Goal: Task Accomplishment & Management: Manage account settings

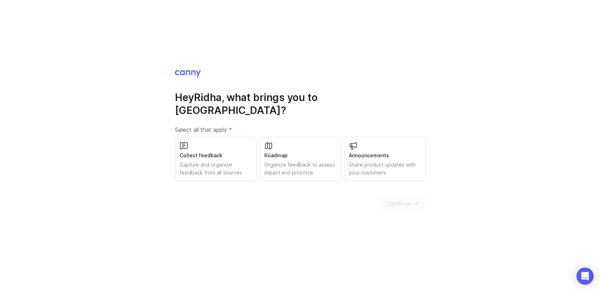
click at [233, 152] on div "Collect feedback" at bounding box center [216, 156] width 72 height 8
click at [397, 200] on span "Continue" at bounding box center [398, 203] width 23 height 9
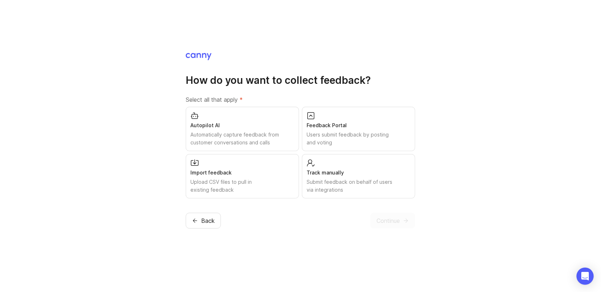
click at [329, 138] on div "Users submit feedback by posting and voting" at bounding box center [359, 139] width 104 height 16
click at [385, 220] on span "Continue" at bounding box center [387, 221] width 23 height 9
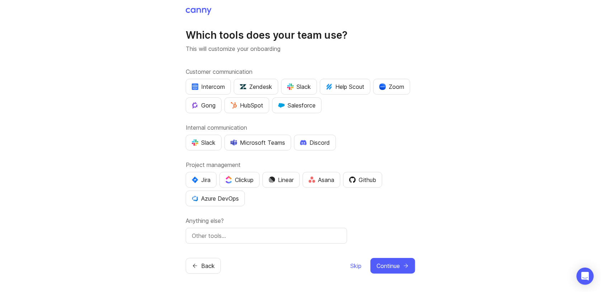
click at [238, 201] on div "Azure DevOps" at bounding box center [215, 198] width 47 height 9
click at [267, 138] on div "Microsoft Teams" at bounding box center [258, 142] width 54 height 9
click at [293, 236] on input "text" at bounding box center [266, 236] width 149 height 9
click at [195, 234] on input "outlook" at bounding box center [266, 236] width 149 height 9
type input "Outlook"
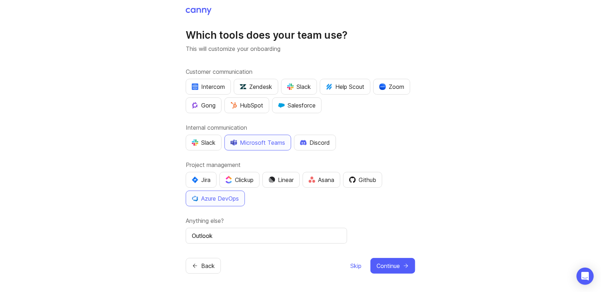
click at [392, 269] on span "Continue" at bounding box center [387, 266] width 23 height 9
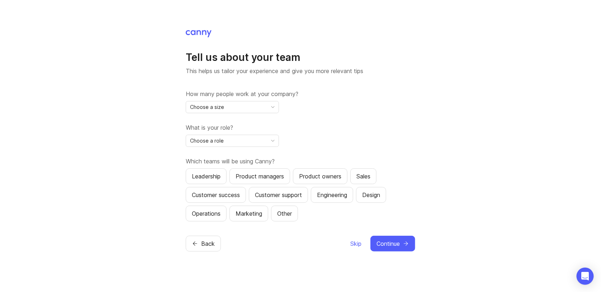
click at [267, 110] on div "Choose a size" at bounding box center [226, 106] width 81 height 11
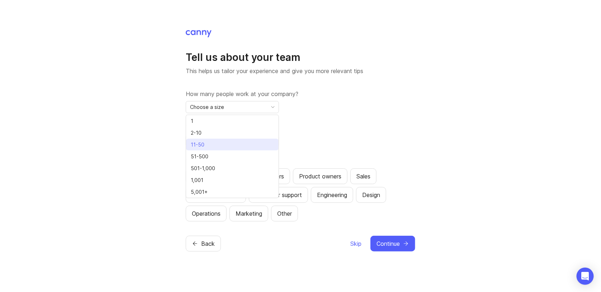
click at [238, 146] on li "11-50" at bounding box center [232, 145] width 92 height 12
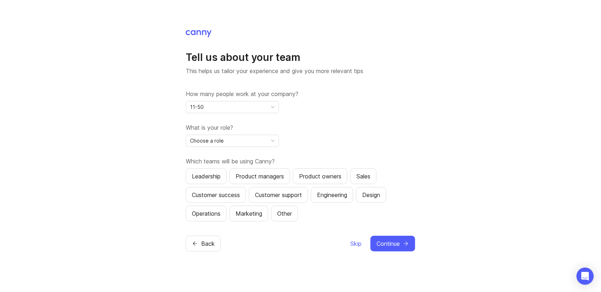
click at [242, 141] on div "Choose a role" at bounding box center [226, 140] width 81 height 11
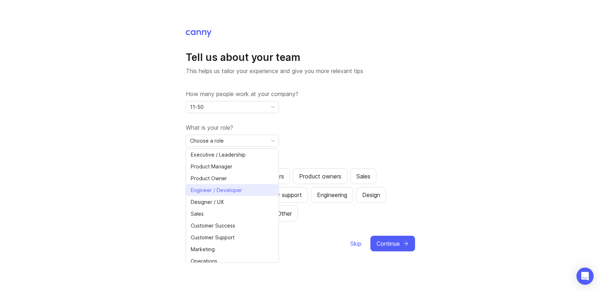
click at [233, 189] on span "Engineer / Developer" at bounding box center [216, 190] width 51 height 8
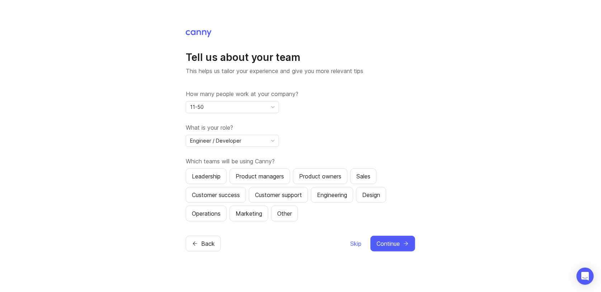
click at [364, 176] on div "Sales" at bounding box center [363, 176] width 14 height 9
click at [398, 243] on span "Continue" at bounding box center [387, 243] width 23 height 9
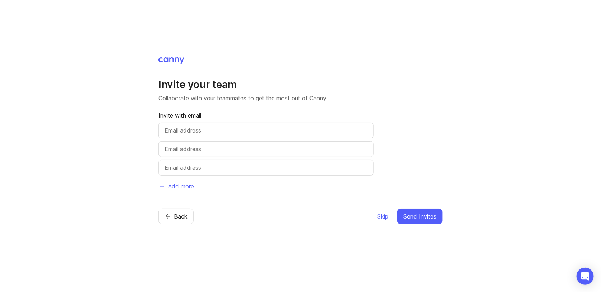
click at [383, 212] on span "Skip" at bounding box center [382, 216] width 11 height 9
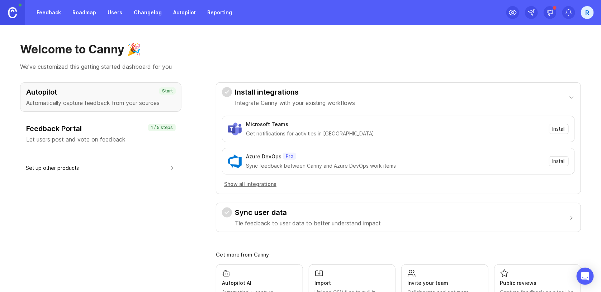
click at [127, 129] on h3 "Feedback Portal" at bounding box center [100, 129] width 149 height 10
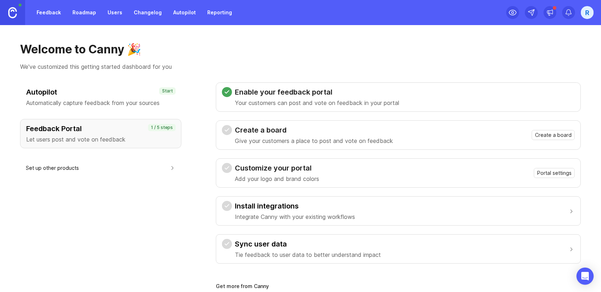
click at [253, 96] on h3 "Enable your feedback portal" at bounding box center [317, 92] width 164 height 10
click at [276, 130] on h3 "Create a board" at bounding box center [314, 130] width 158 height 10
click at [541, 173] on span "Portal settings" at bounding box center [554, 173] width 34 height 7
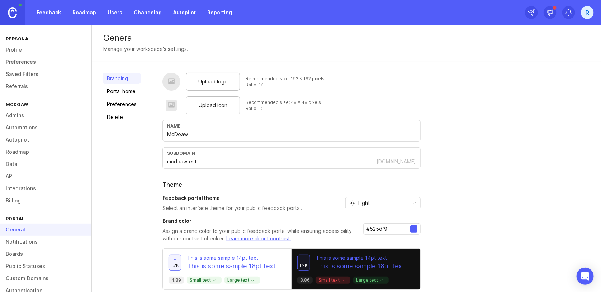
click at [48, 11] on link "Feedback" at bounding box center [48, 12] width 33 height 13
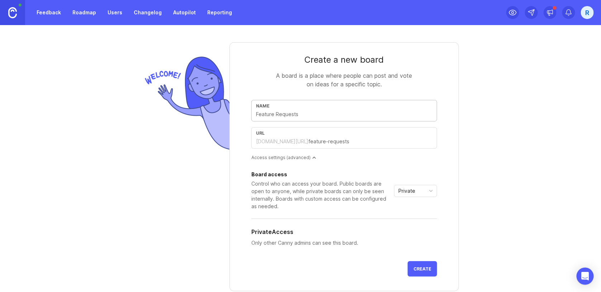
click at [87, 15] on link "Roadmap" at bounding box center [84, 12] width 32 height 13
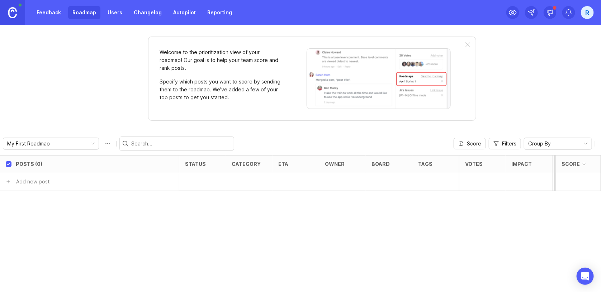
click at [114, 13] on link "Users" at bounding box center [114, 12] width 23 height 13
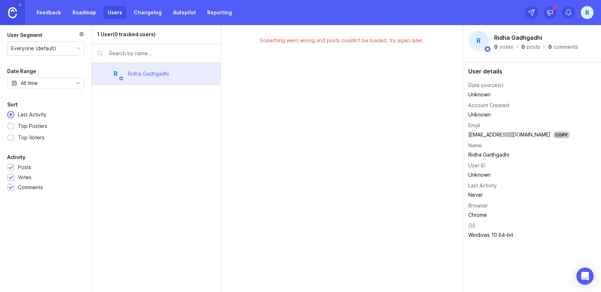
click at [209, 12] on link "Reporting" at bounding box center [219, 12] width 33 height 13
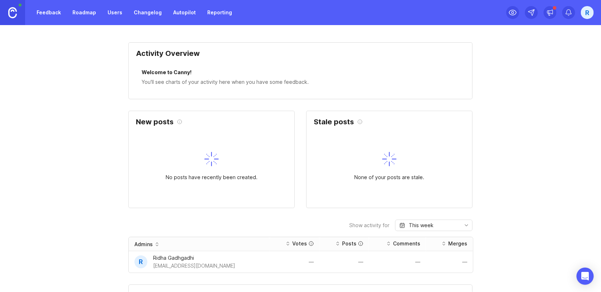
click at [17, 13] on link at bounding box center [12, 12] width 25 height 25
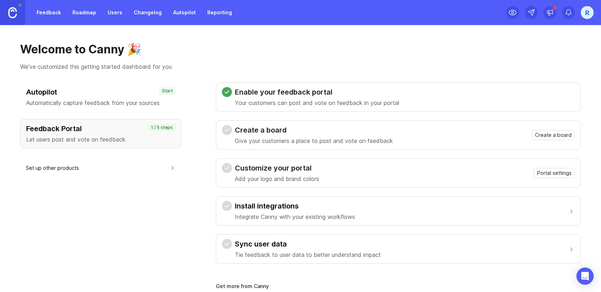
click at [592, 10] on div "R" at bounding box center [587, 12] width 13 height 13
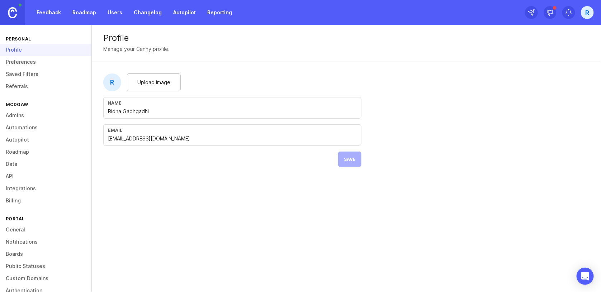
click at [27, 228] on link "General" at bounding box center [45, 230] width 91 height 12
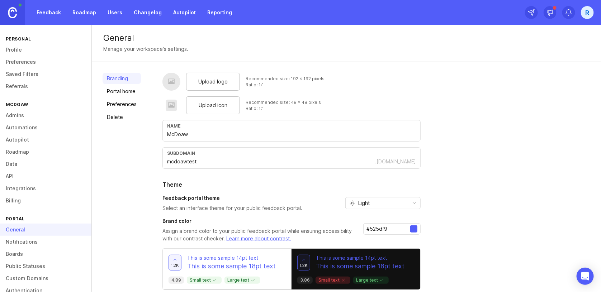
click at [198, 75] on div "Upload logo" at bounding box center [213, 82] width 54 height 18
click at [219, 107] on span "Upload icon" at bounding box center [213, 105] width 29 height 8
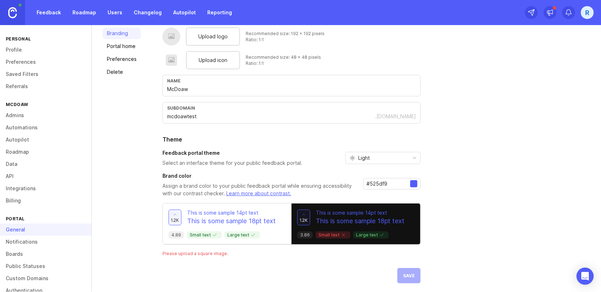
scroll to position [46, 0]
click at [376, 159] on div "Light" at bounding box center [377, 156] width 63 height 11
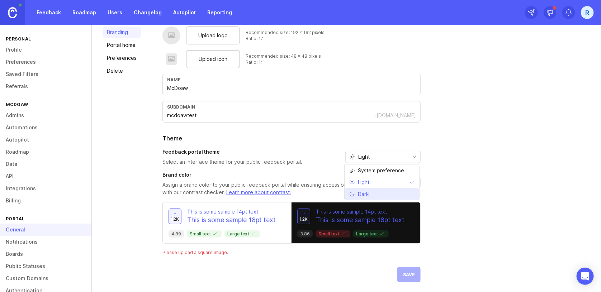
click at [372, 191] on li "Dark" at bounding box center [382, 194] width 75 height 12
click at [376, 157] on div "Dark" at bounding box center [377, 156] width 63 height 11
click at [366, 180] on span "Light" at bounding box center [363, 183] width 11 height 8
click at [449, 145] on div "Upload logo Recommended size: 192 x 192 pixels Ratio: 1:1 Upload icon Recommend…" at bounding box center [376, 155] width 428 height 256
click at [408, 273] on span "Save" at bounding box center [409, 274] width 12 height 5
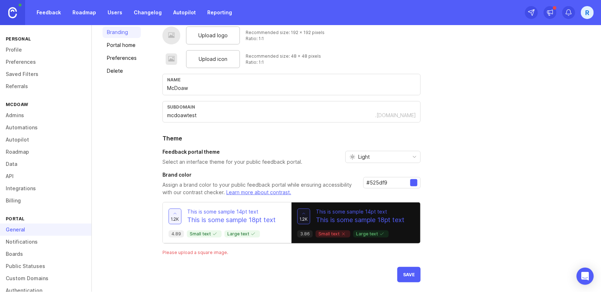
scroll to position [29, 0]
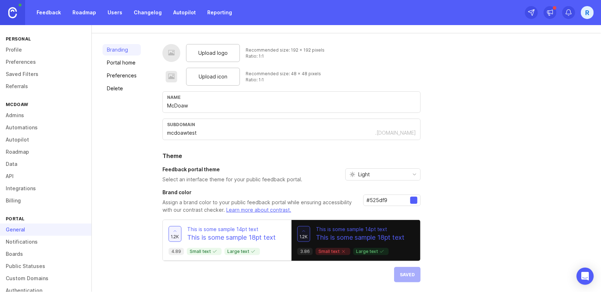
click at [132, 65] on link "Portal home" at bounding box center [122, 62] width 38 height 11
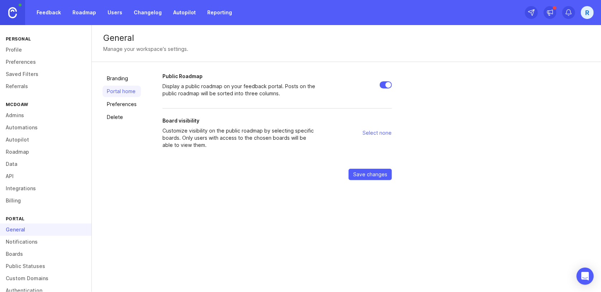
click at [373, 133] on span "Select none" at bounding box center [376, 132] width 29 height 7
click at [380, 133] on span "Select none" at bounding box center [376, 132] width 29 height 7
click at [135, 103] on link "Preferences" at bounding box center [122, 104] width 38 height 11
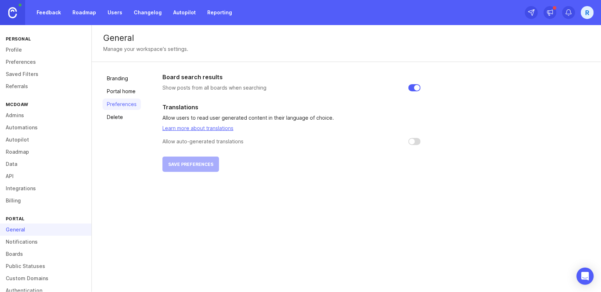
click at [130, 80] on link "Branding" at bounding box center [122, 78] width 38 height 11
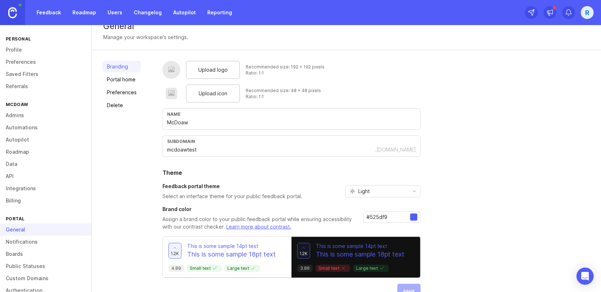
scroll to position [29, 0]
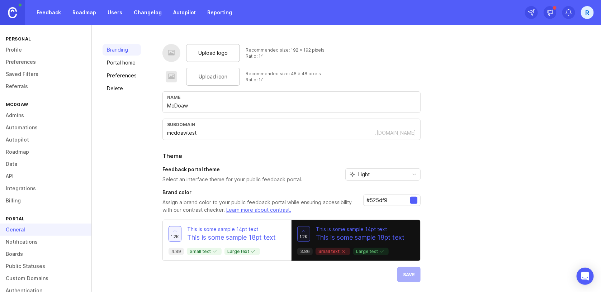
click at [266, 235] on p "This is some sample 18pt text" at bounding box center [231, 237] width 89 height 9
click at [303, 234] on span "1.2k" at bounding box center [304, 237] width 8 height 6
click at [277, 238] on div "1.2k This is some sample 14pt text This is some sample 18pt text" at bounding box center [227, 234] width 117 height 16
click at [44, 278] on link "Custom Domains" at bounding box center [45, 278] width 91 height 12
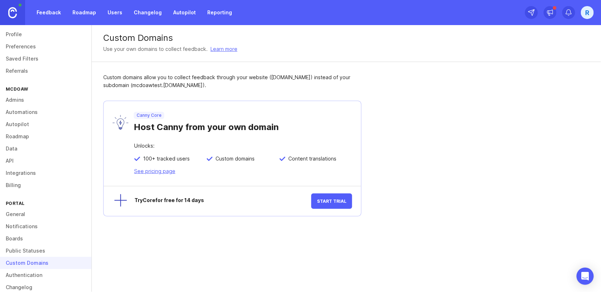
scroll to position [25, 0]
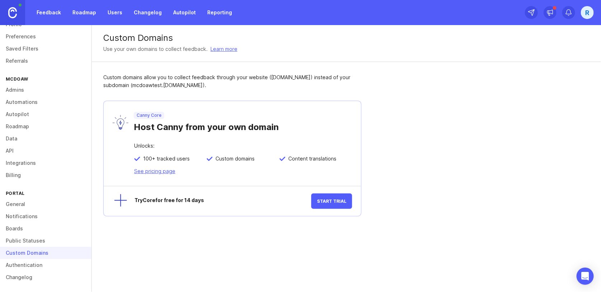
click at [44, 267] on link "Authentication" at bounding box center [45, 265] width 91 height 12
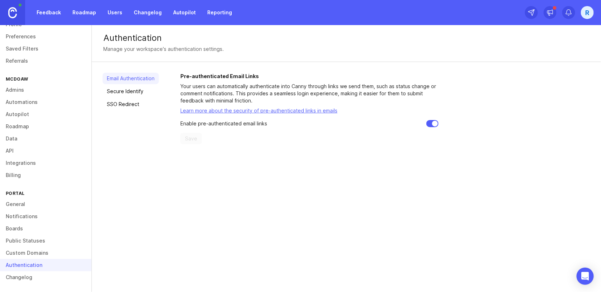
drag, startPoint x: 92, startPoint y: 211, endPoint x: 95, endPoint y: 142, distance: 69.6
click at [95, 142] on div "Authentication Manage your workspace's authentication settings. Email Authentic…" at bounding box center [346, 158] width 509 height 267
click at [41, 204] on link "General" at bounding box center [45, 204] width 91 height 12
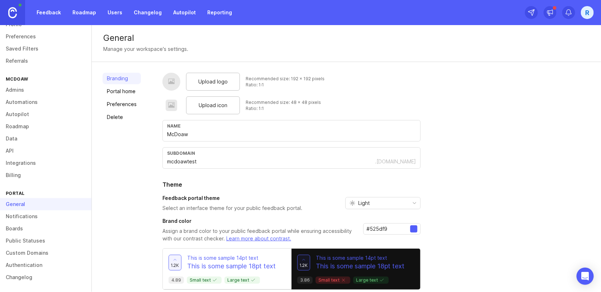
click at [134, 45] on div "General Manage your workspace's settings." at bounding box center [346, 43] width 509 height 37
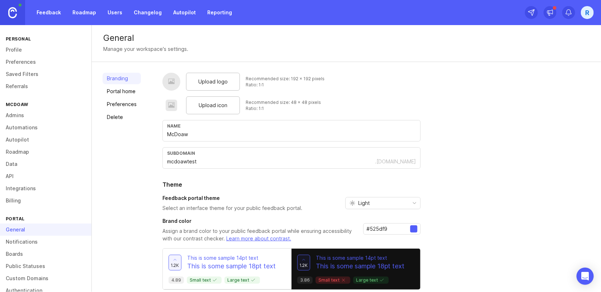
scroll to position [25, 0]
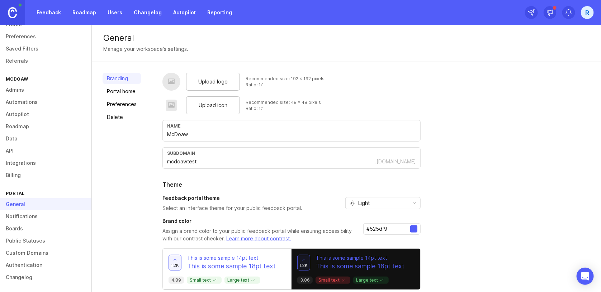
click at [585, 11] on div "R" at bounding box center [587, 12] width 13 height 13
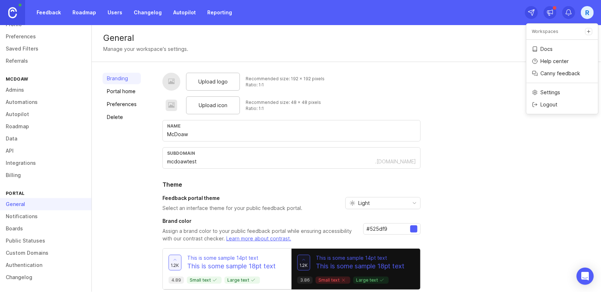
click at [546, 34] on p "Workspaces" at bounding box center [545, 31] width 27 height 6
click at [423, 92] on div "Upload logo Recommended size: 192 x 192 pixels Ratio: 1:1 Upload icon Recommend…" at bounding box center [376, 192] width 428 height 238
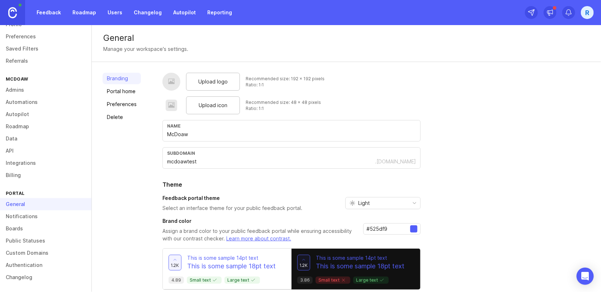
click at [49, 228] on link "Boards" at bounding box center [45, 229] width 91 height 12
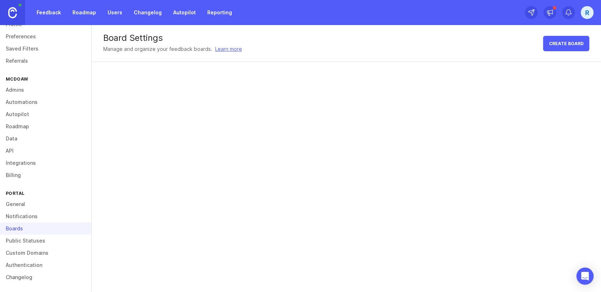
click at [45, 241] on link "Public Statuses" at bounding box center [45, 241] width 91 height 12
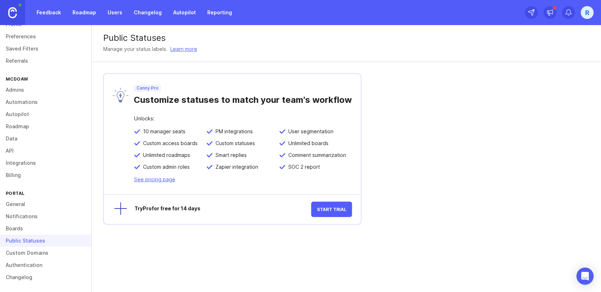
click at [43, 216] on link "Notifications" at bounding box center [45, 216] width 91 height 12
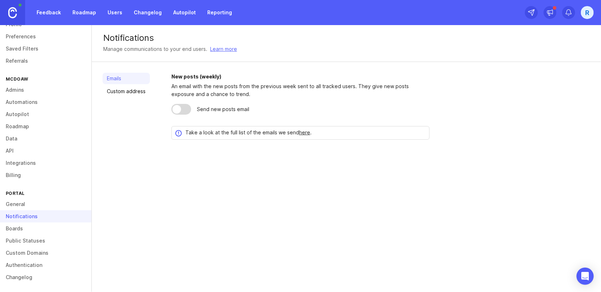
click at [122, 89] on link "Custom address" at bounding box center [126, 91] width 47 height 11
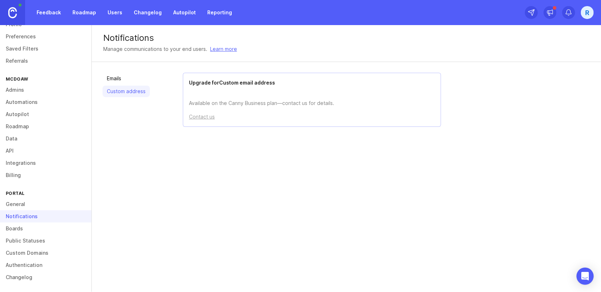
click at [44, 276] on link "Changelog" at bounding box center [45, 277] width 91 height 12
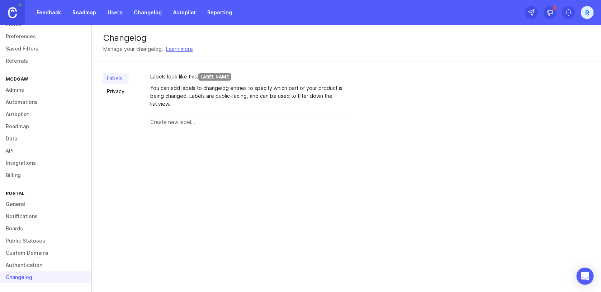
click at [206, 10] on link "Reporting" at bounding box center [219, 12] width 33 height 13
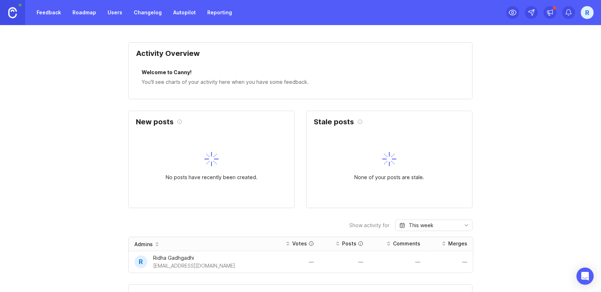
click at [184, 15] on link "Autopilot" at bounding box center [184, 12] width 31 height 13
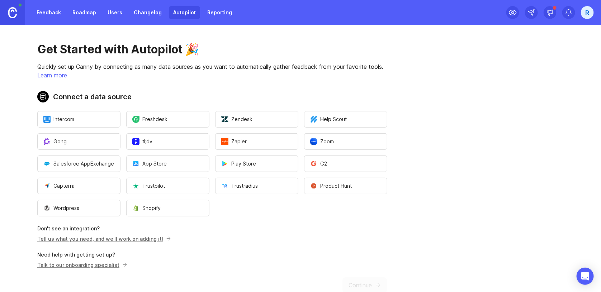
click at [160, 16] on link "Changelog" at bounding box center [147, 12] width 37 height 13
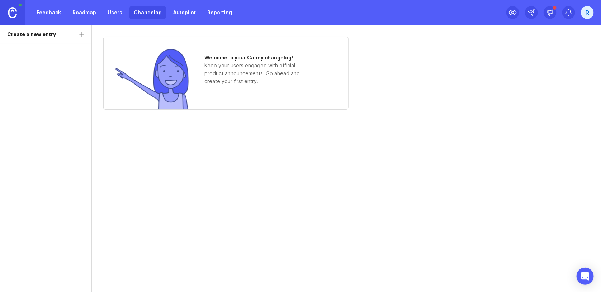
click at [109, 15] on link "Users" at bounding box center [114, 12] width 23 height 13
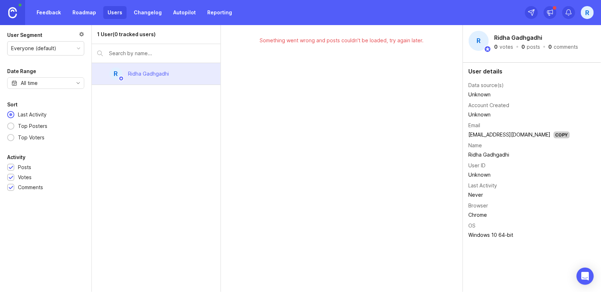
click at [91, 18] on link "Roadmap" at bounding box center [84, 12] width 32 height 13
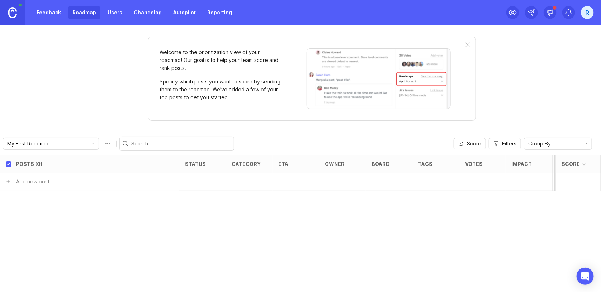
click at [51, 17] on link "Feedback" at bounding box center [48, 12] width 33 height 13
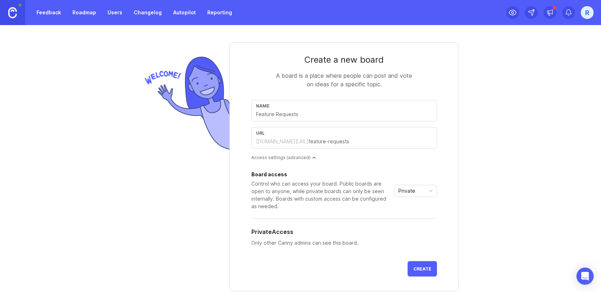
click at [13, 16] on img at bounding box center [12, 12] width 9 height 11
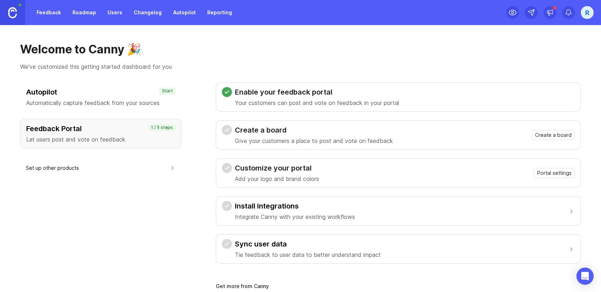
click at [13, 16] on img at bounding box center [12, 12] width 9 height 11
click at [88, 129] on h3 "Feedback Portal" at bounding box center [100, 129] width 149 height 10
click at [90, 167] on button "Set up other products" at bounding box center [101, 168] width 150 height 16
click at [108, 135] on p "Let users post and vote on feedback" at bounding box center [100, 139] width 149 height 9
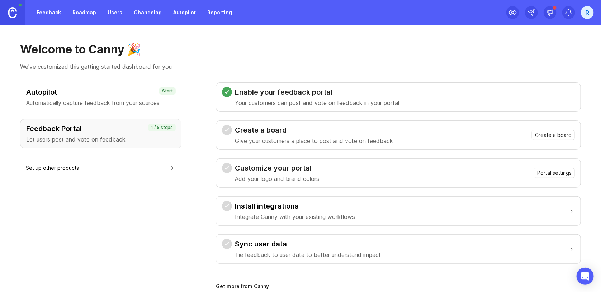
click at [280, 90] on h3 "Enable your feedback portal" at bounding box center [317, 92] width 164 height 10
click at [345, 93] on h3 "Enable your feedback portal" at bounding box center [317, 92] width 164 height 10
click at [434, 172] on div "Customize your portal Add your logo and brand colors Portal settings" at bounding box center [398, 173] width 353 height 20
click at [536, 135] on span "Create a board" at bounding box center [553, 135] width 37 height 7
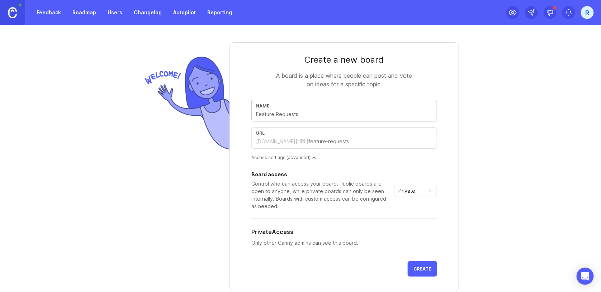
click at [291, 115] on input "text" at bounding box center [344, 114] width 176 height 8
type input "D"
type input "d"
type input "Dy"
type input "dy"
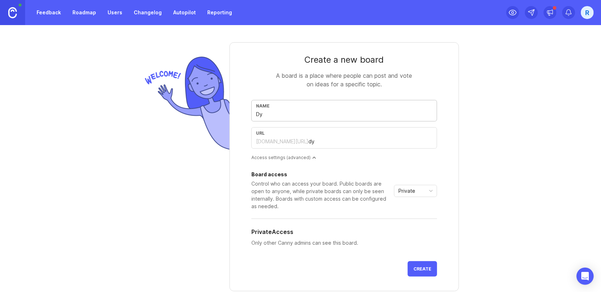
type input "Dyn"
type input "dyn"
type input "Dyna"
type input "dyna"
type input "Dynam"
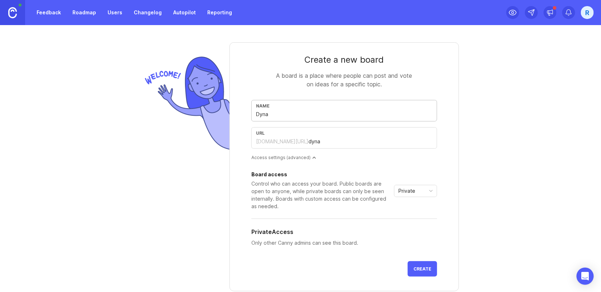
type input "dynam"
type input "Dynami"
type input "dynami"
type input "Dynamic"
type input "dynamic"
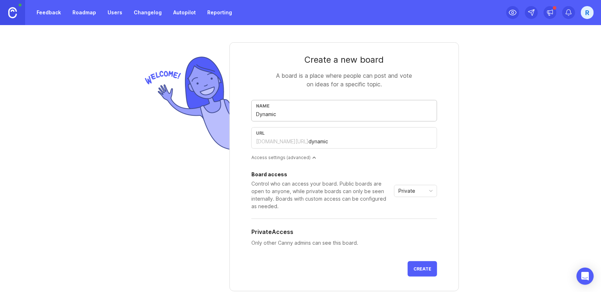
type input "Dynamics"
type input "dynamics"
type input "Dynamics Q"
type input "dynamics-q"
type input "Dynamics Qu"
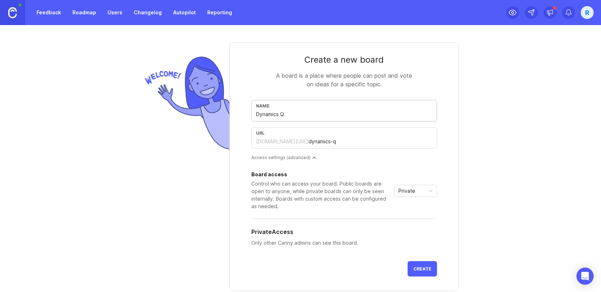
type input "dynamics-qu"
type input "Dynamics Que"
type input "dynamics-que"
type input "Dynamics Ques"
type input "dynamics-ques"
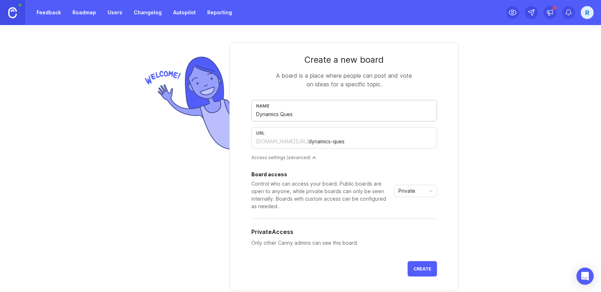
type input "Dynamics Quest"
type input "dynamics-quest"
type input "Dynamics Questu"
type input "dynamics-questu"
type input "Dynamics Questui"
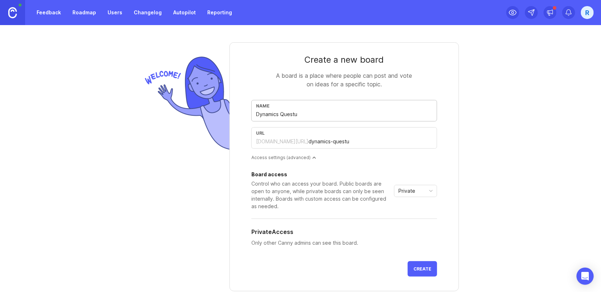
type input "dynamics-questui"
drag, startPoint x: 292, startPoint y: 113, endPoint x: 313, endPoint y: 113, distance: 21.2
click at [313, 113] on input "Dynamics Questui" at bounding box center [344, 114] width 176 height 8
type input "Dynamics Questi"
type input "dynamics-questi"
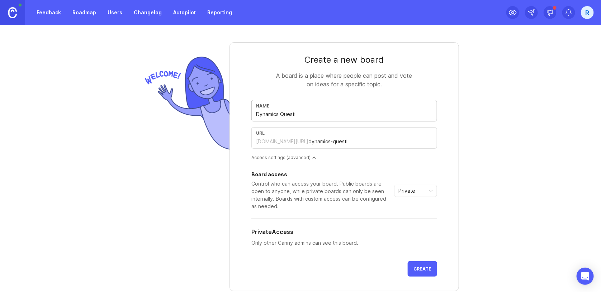
type input "Dynamics Questio"
type input "dynamics-questio"
type input "Dynamics Question"
type input "dynamics-question"
type input "Dynamics Questions"
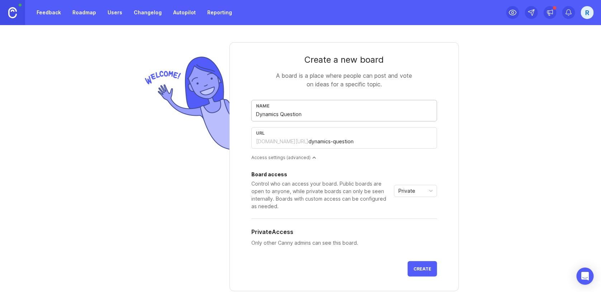
type input "dynamics-questions"
type input "Dynamics Questions"
click at [407, 193] on span "Private" at bounding box center [406, 191] width 17 height 8
click at [411, 228] on span "Custom" at bounding box center [406, 228] width 18 height 8
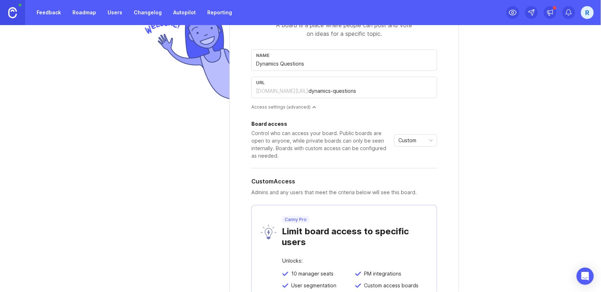
scroll to position [47, 0]
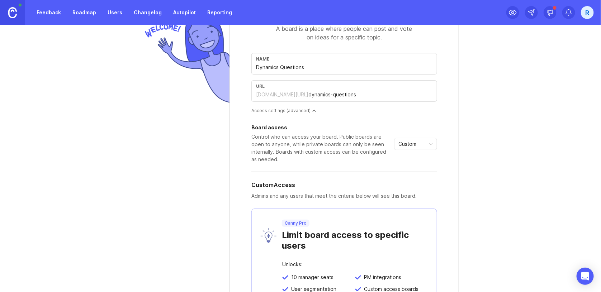
click at [422, 144] on div "Custom" at bounding box center [409, 143] width 31 height 11
click at [413, 167] on span "Public" at bounding box center [405, 169] width 17 height 8
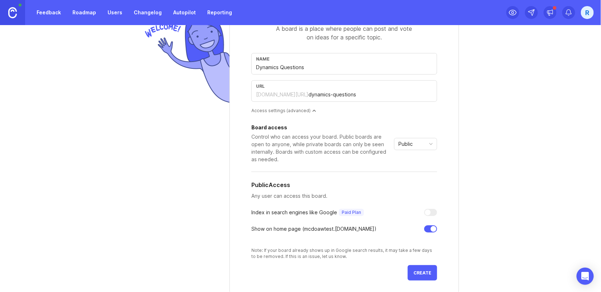
click at [425, 212] on div at bounding box center [428, 213] width 6 height 6
click at [414, 272] on span "Create" at bounding box center [422, 272] width 18 height 5
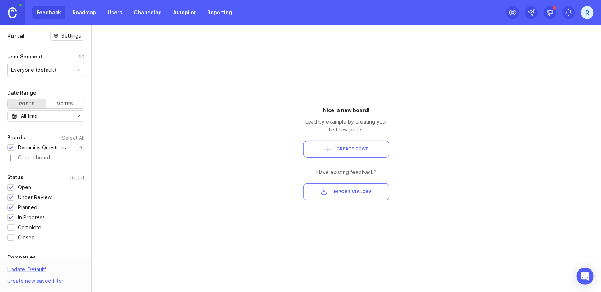
click at [366, 148] on span "Create Post" at bounding box center [352, 149] width 32 height 6
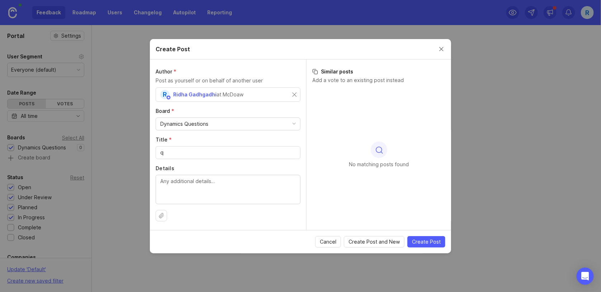
click at [227, 157] on div "q" at bounding box center [228, 152] width 145 height 13
drag, startPoint x: 196, startPoint y: 153, endPoint x: 142, endPoint y: 150, distance: 53.9
click at [142, 150] on div "Create Post Author * Post as yourself or on behalf of another user R [PERSON_NA…" at bounding box center [300, 146] width 601 height 292
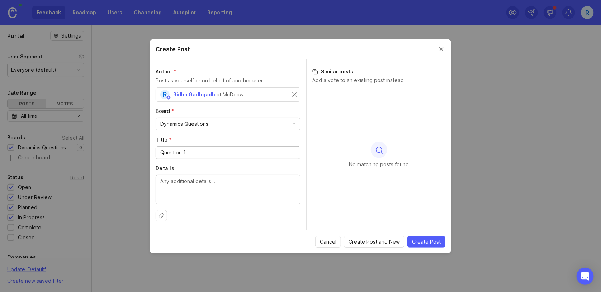
type input "Question 1"
click at [177, 182] on textarea "Details" at bounding box center [228, 189] width 136 height 24
type textarea "Test"
click at [426, 241] on span "Create Post" at bounding box center [426, 241] width 29 height 7
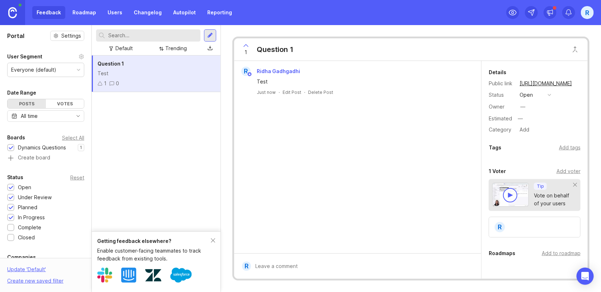
click at [75, 70] on div "Everyone (default)" at bounding box center [46, 70] width 76 height 14
click at [88, 134] on div at bounding box center [90, 158] width 4 height 267
drag, startPoint x: 88, startPoint y: 134, endPoint x: 86, endPoint y: 115, distance: 19.1
click at [86, 115] on div "Portal Settings User Segment Everyone (default) Date Range Posts Votes All time…" at bounding box center [300, 158] width 601 height 267
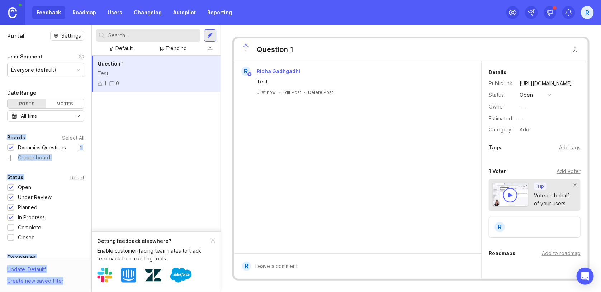
click at [38, 129] on div "Portal Settings User Segment Everyone (default) Date Range Posts Votes All time…" at bounding box center [45, 235] width 91 height 421
drag, startPoint x: 88, startPoint y: 53, endPoint x: 88, endPoint y: 98, distance: 45.2
click at [88, 98] on div at bounding box center [90, 158] width 4 height 267
click at [91, 213] on div at bounding box center [90, 158] width 4 height 267
click at [88, 256] on div at bounding box center [90, 158] width 4 height 267
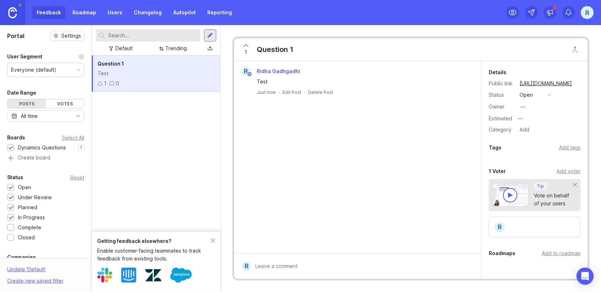
click at [88, 256] on div at bounding box center [90, 158] width 4 height 267
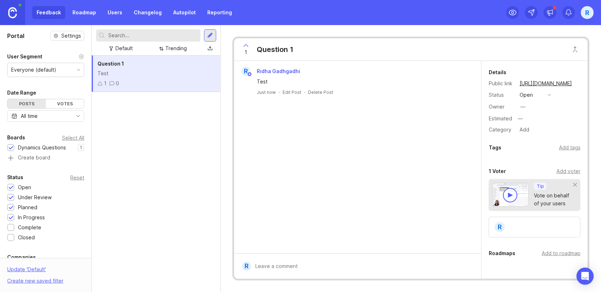
click at [357, 117] on div "R Ridha Gadhgadhi Test Just now · Edit Post · Delete Post" at bounding box center [357, 157] width 247 height 193
click at [297, 266] on div at bounding box center [363, 267] width 224 height 14
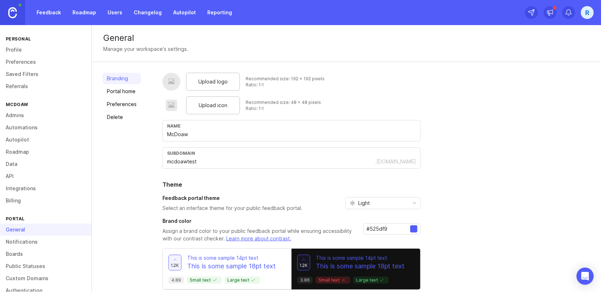
scroll to position [25, 0]
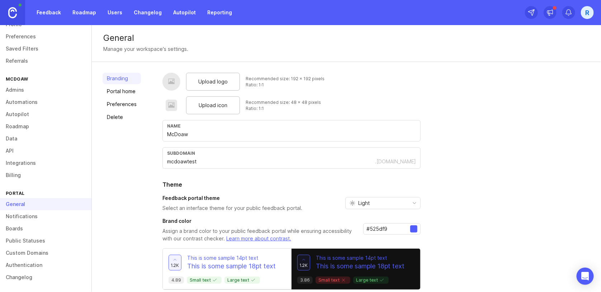
click at [36, 229] on link "Boards" at bounding box center [45, 229] width 91 height 12
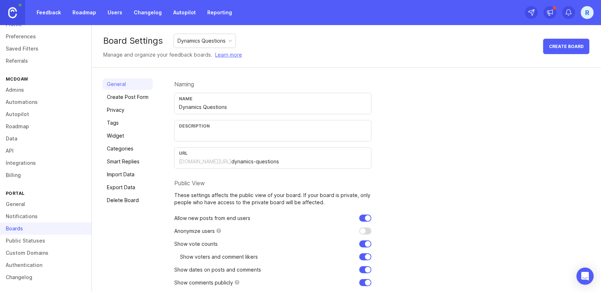
click at [284, 160] on input "dynamics-questions" at bounding box center [299, 162] width 136 height 8
drag, startPoint x: 284, startPoint y: 160, endPoint x: 164, endPoint y: 163, distance: 119.8
click at [164, 163] on div "General Create Post Form Privacy Tags Widget Categories Smart Replies Import Da…" at bounding box center [346, 193] width 509 height 251
drag, startPoint x: 177, startPoint y: 162, endPoint x: 241, endPoint y: 162, distance: 63.5
click at [241, 162] on div "URL [DOMAIN_NAME][URL] dynamics-questions" at bounding box center [272, 158] width 197 height 22
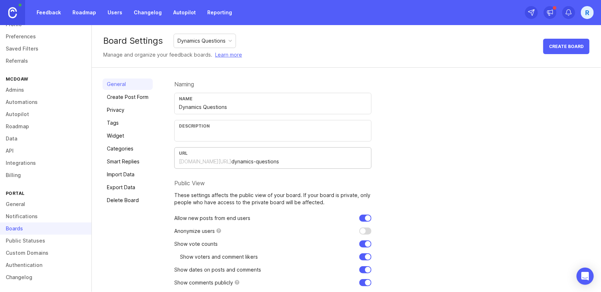
scroll to position [25, 0]
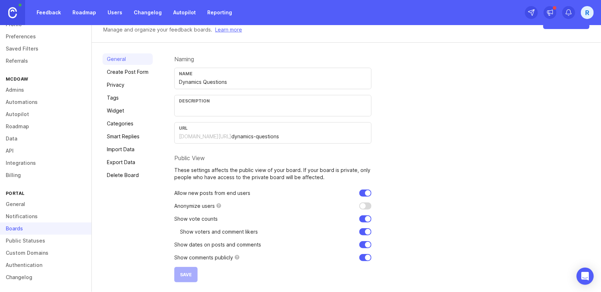
click at [186, 137] on div "[DOMAIN_NAME][URL]" at bounding box center [205, 136] width 52 height 7
click at [39, 268] on link "Authentication" at bounding box center [45, 265] width 91 height 12
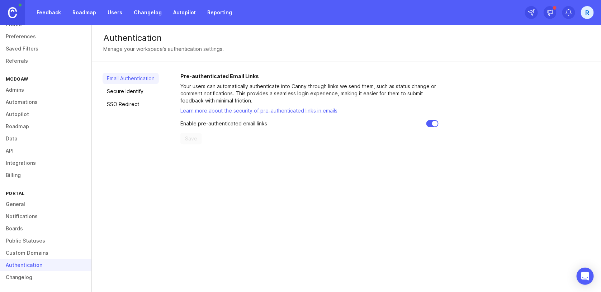
click at [135, 94] on link "Secure Identify" at bounding box center [131, 91] width 56 height 11
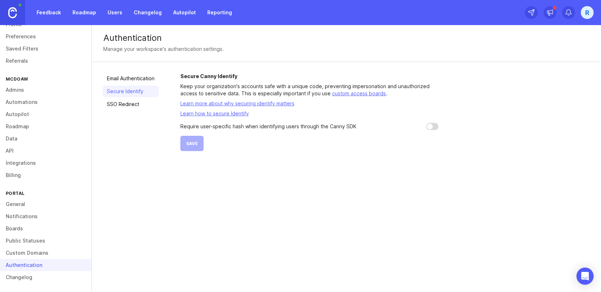
click at [135, 80] on link "Email Authentication" at bounding box center [131, 78] width 56 height 11
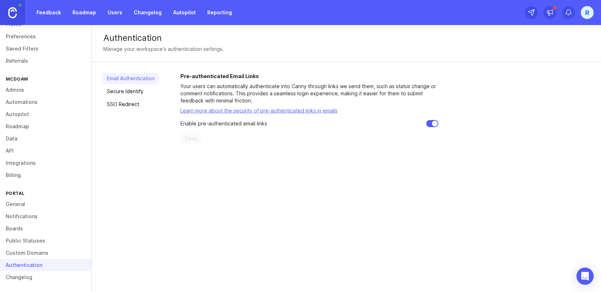
click at [432, 124] on input "checkbox" at bounding box center [432, 123] width 12 height 7
checkbox input "false"
click at [191, 136] on span "Save" at bounding box center [191, 138] width 12 height 7
click at [135, 93] on link "Secure Identify" at bounding box center [131, 91] width 56 height 11
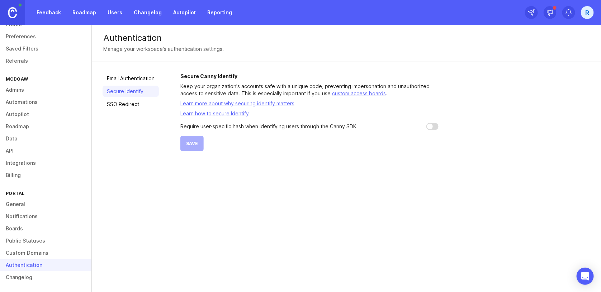
click at [37, 91] on link "Admins" at bounding box center [45, 90] width 91 height 12
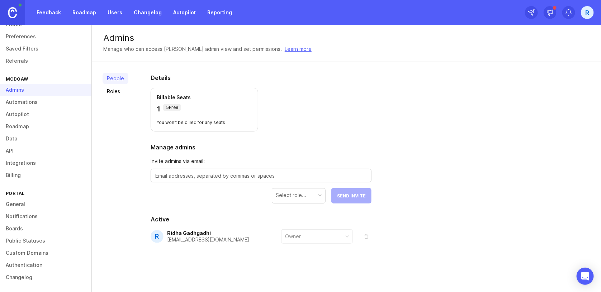
click at [35, 100] on link "Automations" at bounding box center [45, 102] width 91 height 12
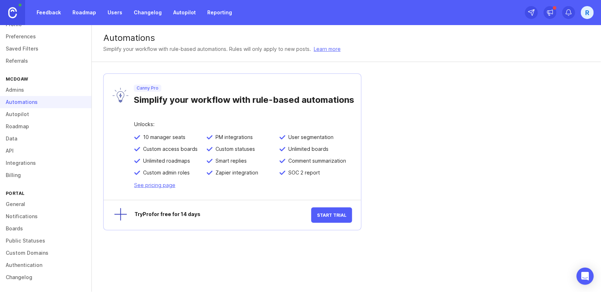
click at [119, 41] on div "Automations" at bounding box center [346, 38] width 486 height 9
